Goal: Submit feedback/report problem: Submit feedback/report problem

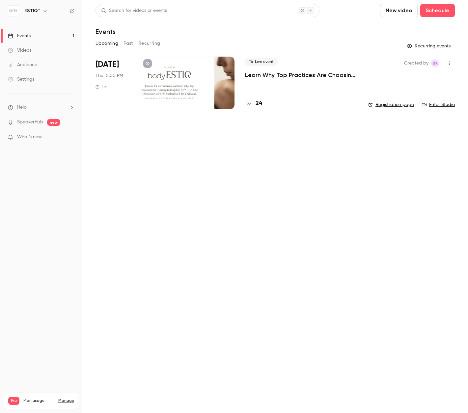
click at [29, 36] on div "Events" at bounding box center [19, 36] width 23 height 7
click at [358, 103] on li "[DATE] Thu, 5:00 PM 1 h Live event Learn Why Top Practices Are Choosing bodyEST…" at bounding box center [274, 87] width 359 height 61
click at [249, 103] on icon at bounding box center [249, 104] width 4 height 4
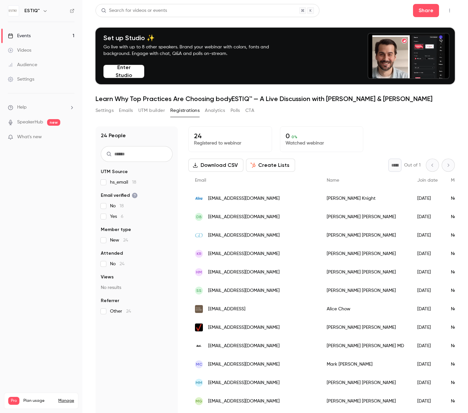
click at [109, 110] on button "Settings" at bounding box center [104, 110] width 18 height 11
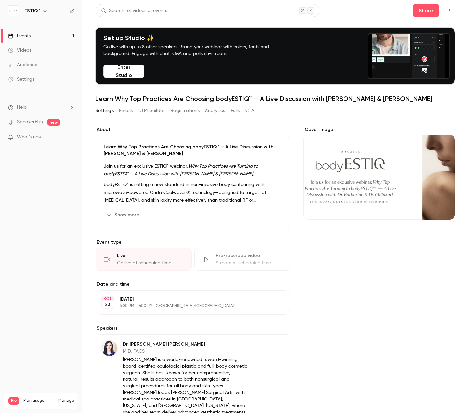
click at [181, 112] on button "Registrations" at bounding box center [184, 110] width 29 height 11
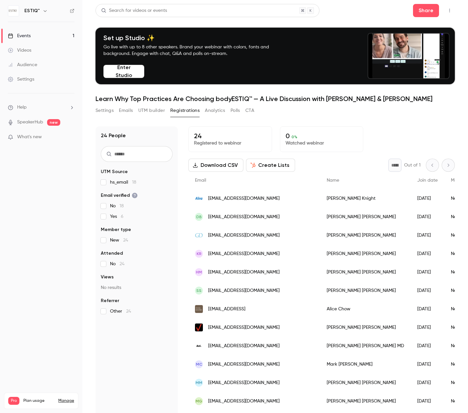
click at [264, 164] on button "Create Lists" at bounding box center [270, 165] width 49 height 13
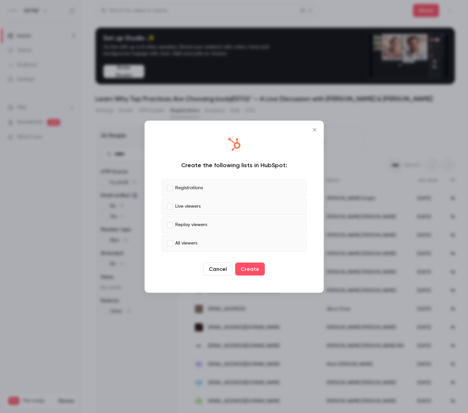
click at [217, 267] on button "Cancel" at bounding box center [217, 268] width 29 height 13
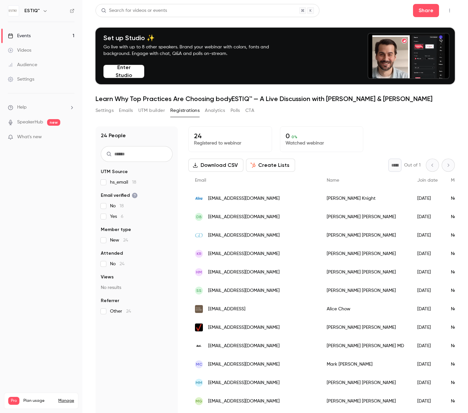
click at [24, 78] on div "Settings" at bounding box center [21, 79] width 26 height 7
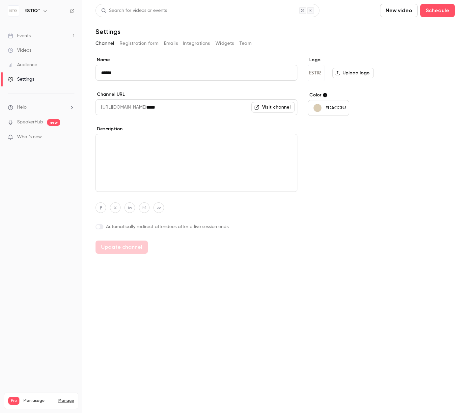
click at [241, 44] on button "Team" at bounding box center [245, 43] width 13 height 11
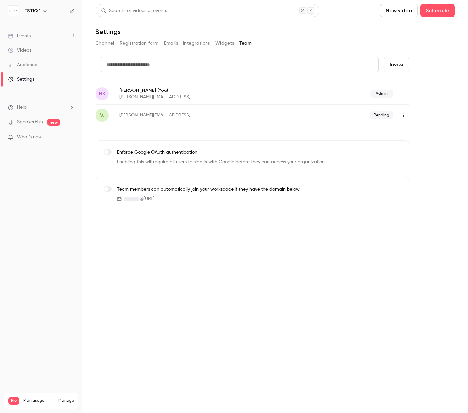
click at [403, 116] on icon "button" at bounding box center [403, 116] width 1 height 4
click at [403, 116] on div at bounding box center [234, 206] width 468 height 413
click at [27, 80] on div "Settings" at bounding box center [21, 79] width 26 height 7
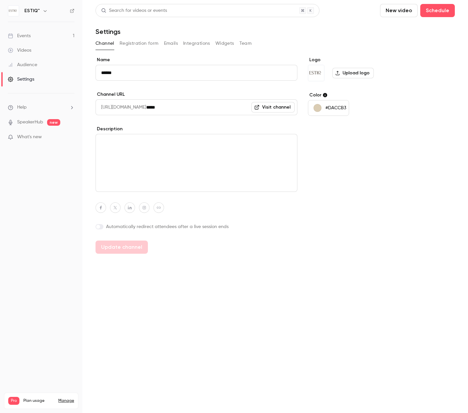
click at [44, 12] on icon "button" at bounding box center [44, 10] width 5 height 5
click at [44, 11] on div at bounding box center [234, 206] width 468 height 413
click at [21, 109] on span "Help" at bounding box center [22, 107] width 10 height 7
click at [138, 149] on div at bounding box center [234, 206] width 468 height 413
click at [119, 140] on textarea at bounding box center [196, 163] width 202 height 58
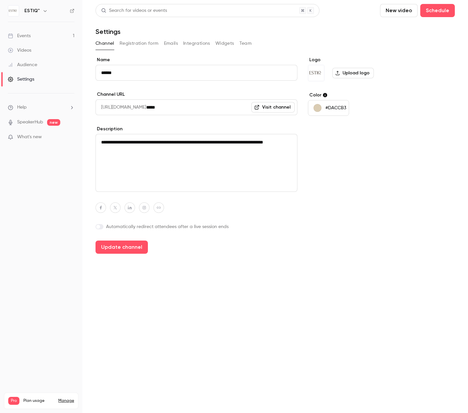
click at [118, 148] on textarea "**********" at bounding box center [196, 163] width 202 height 58
type textarea "**********"
drag, startPoint x: 142, startPoint y: 166, endPoint x: 102, endPoint y: 139, distance: 48.5
click at [102, 139] on textarea "**********" at bounding box center [196, 163] width 202 height 58
click at [24, 107] on span "Help" at bounding box center [22, 107] width 10 height 7
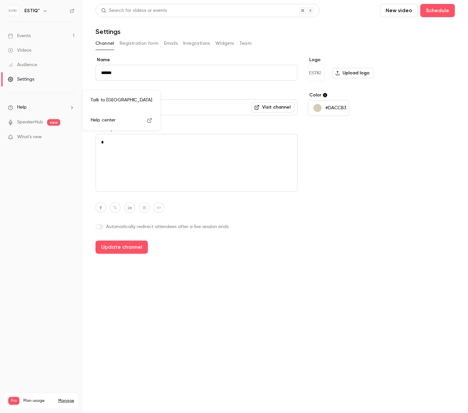
click at [105, 120] on span "Help center" at bounding box center [103, 120] width 25 height 7
click at [28, 106] on li "Help" at bounding box center [41, 107] width 66 height 7
click at [105, 97] on link "Talk to [GEOGRAPHIC_DATA]" at bounding box center [121, 99] width 72 height 17
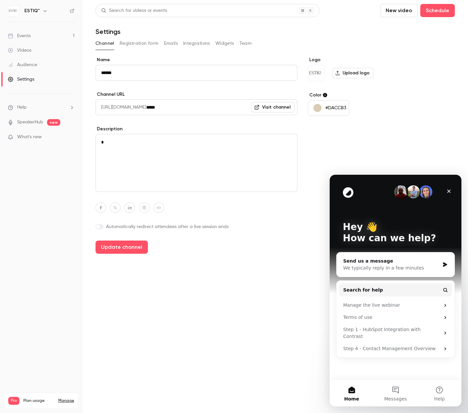
click at [368, 366] on div "Hey 👋 How can we help? Send us a message We typically reply in a few minutes Se…" at bounding box center [395, 277] width 132 height 205
click at [355, 355] on div "Hey 👋 How can we help? Send us a message We typically reply in a few minutes Se…" at bounding box center [395, 277] width 132 height 205
click at [375, 267] on div "We typically reply in a few minutes" at bounding box center [391, 268] width 96 height 7
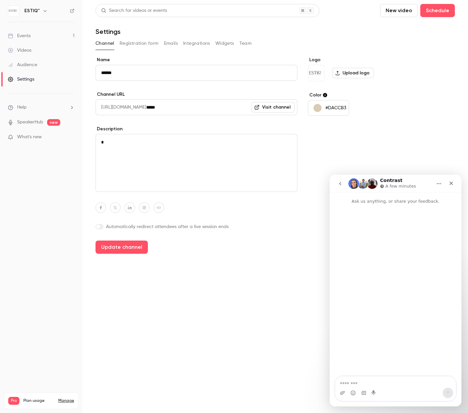
click at [350, 381] on textarea "Message…" at bounding box center [395, 382] width 120 height 11
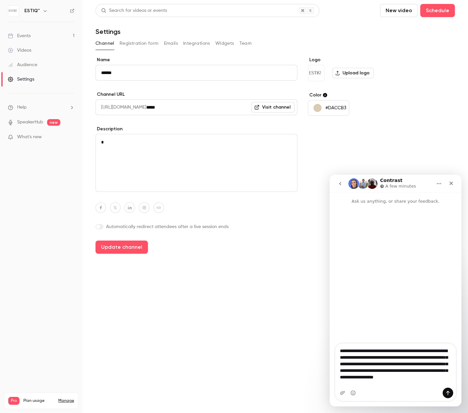
type textarea "**********"
click at [448, 389] on button "Send a message…" at bounding box center [447, 393] width 11 height 11
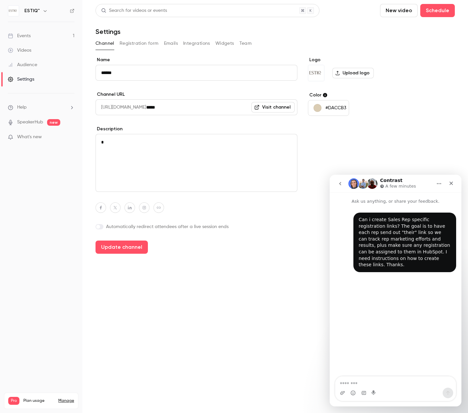
click at [39, 135] on span "What's new" at bounding box center [29, 137] width 25 height 7
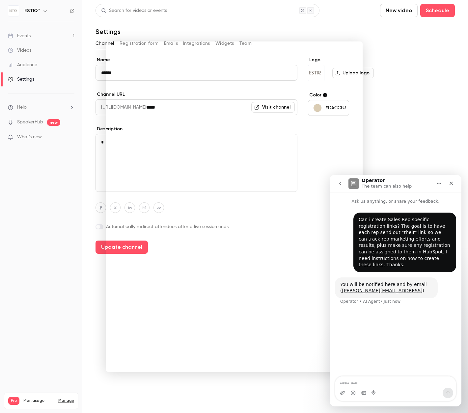
click at [79, 260] on div at bounding box center [234, 206] width 468 height 413
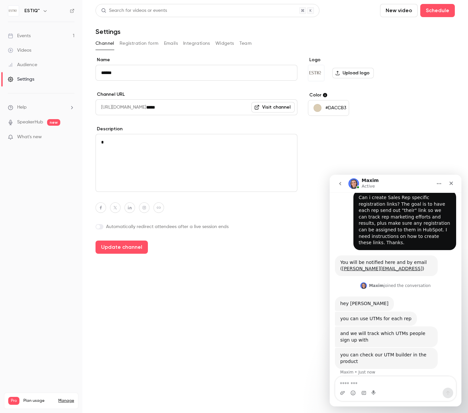
scroll to position [22, 0]
